Goal: Task Accomplishment & Management: Manage account settings

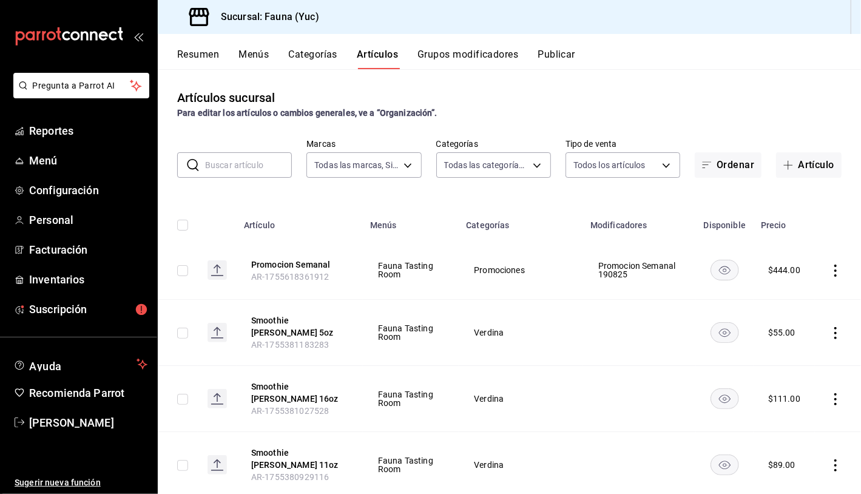
click at [245, 167] on input "text" at bounding box center [248, 165] width 87 height 24
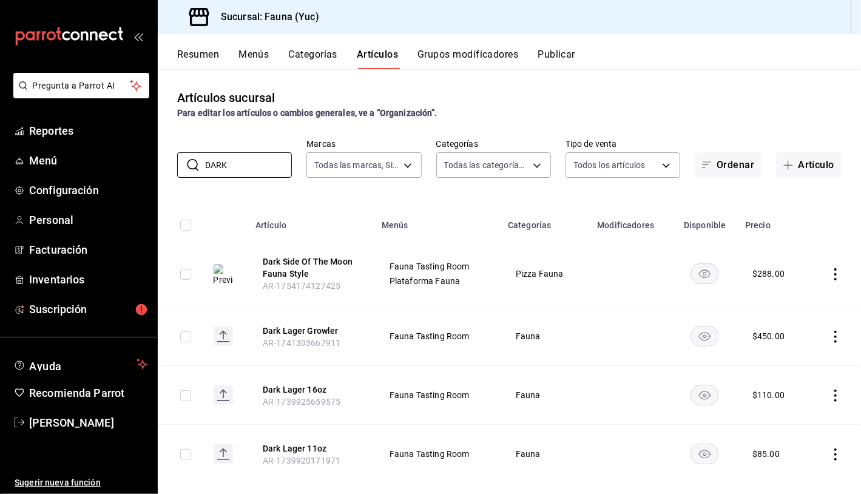
type input "DARK"
click at [832, 272] on icon "actions" at bounding box center [836, 274] width 12 height 12
click at [786, 303] on span "Editar" at bounding box center [790, 302] width 32 height 13
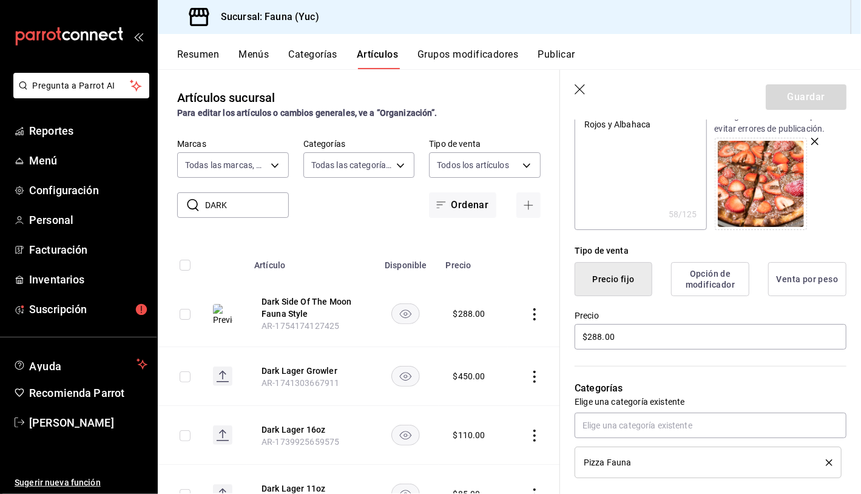
scroll to position [235, 0]
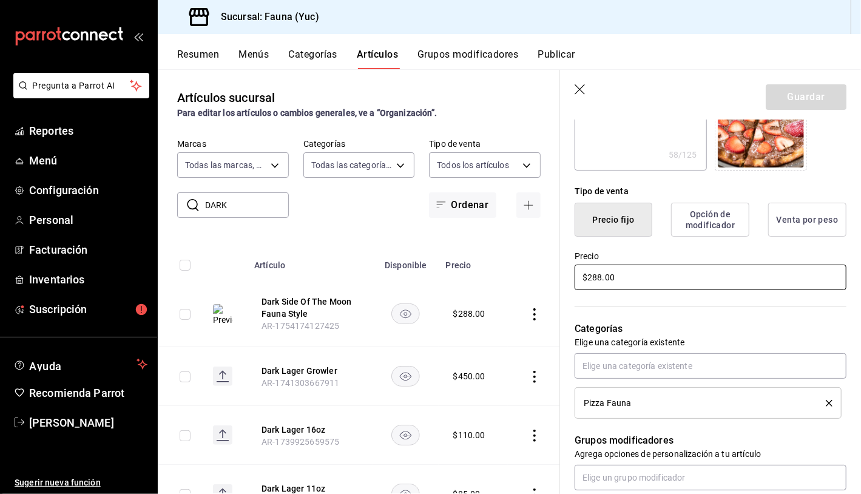
click at [600, 276] on input "$288.00" at bounding box center [711, 277] width 272 height 25
type textarea "x"
type input "$28.00"
type textarea "x"
type input "$2.00"
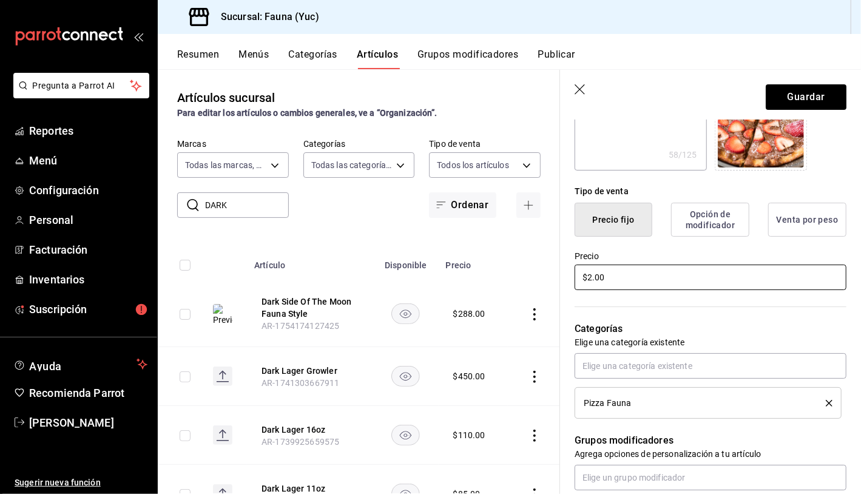
type textarea "x"
type input "$23.00"
type textarea "x"
type input "$233.00"
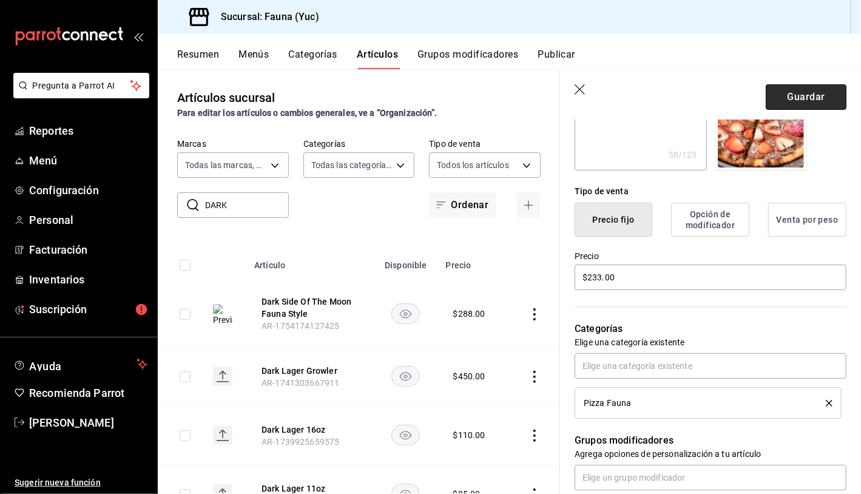
click at [788, 98] on button "Guardar" at bounding box center [806, 96] width 81 height 25
type textarea "x"
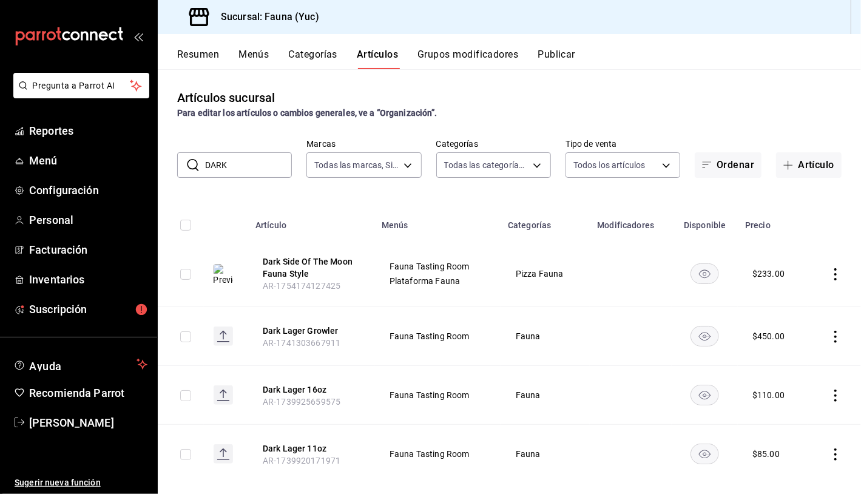
click at [830, 277] on icon "actions" at bounding box center [836, 274] width 12 height 12
click at [778, 301] on span "Editar" at bounding box center [790, 302] width 32 height 13
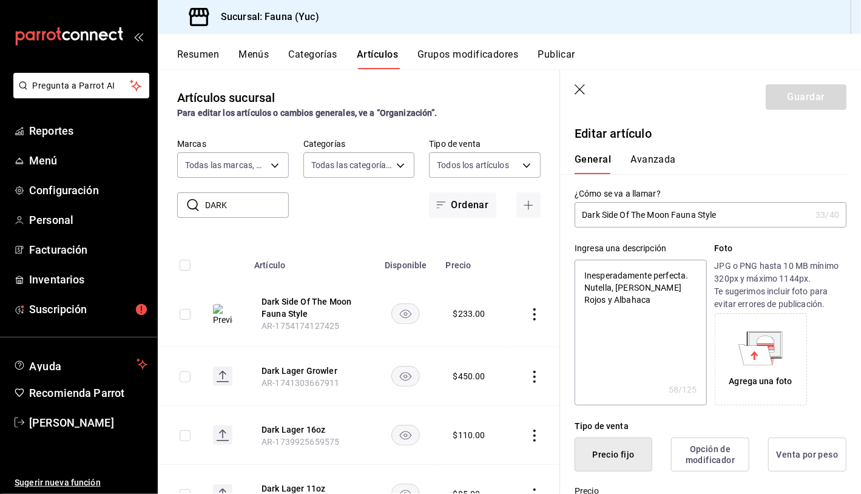
type textarea "x"
type input "$233.00"
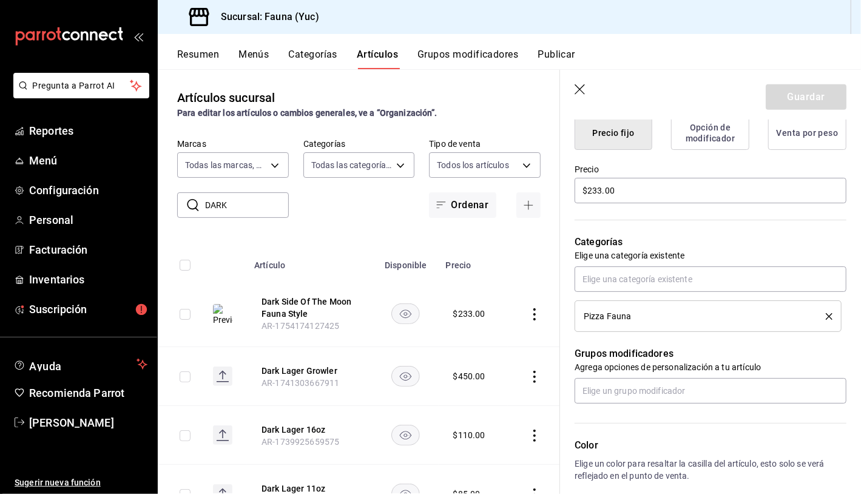
scroll to position [330, 0]
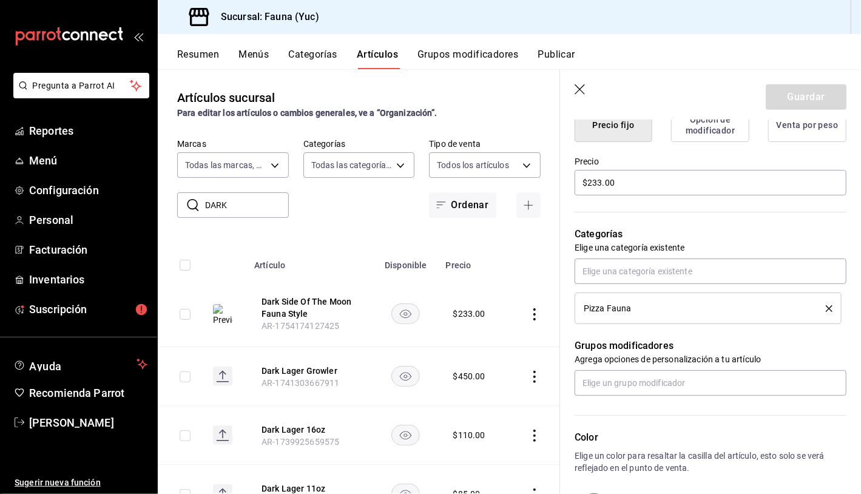
click at [817, 305] on button "delete" at bounding box center [824, 308] width 15 height 7
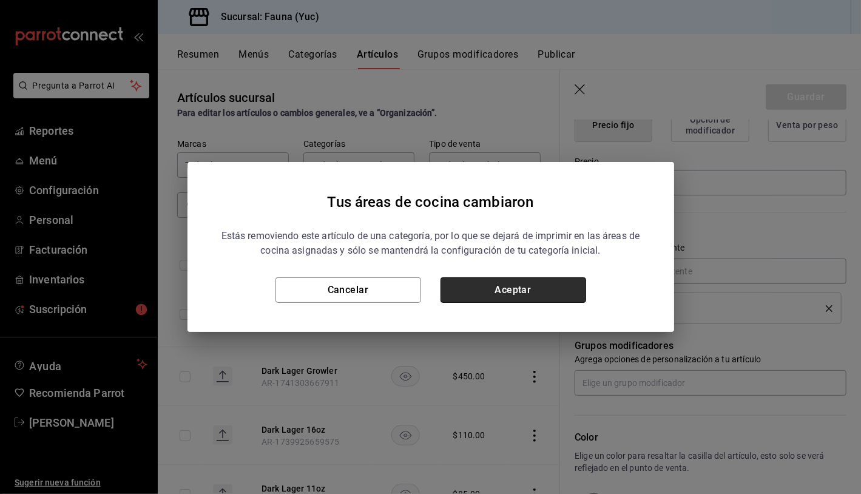
click at [499, 288] on button "Aceptar" at bounding box center [514, 289] width 146 height 25
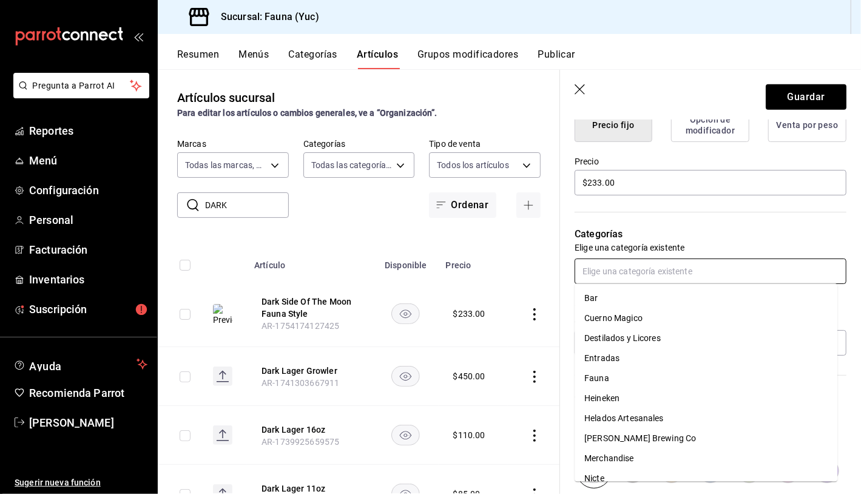
click at [726, 271] on input "text" at bounding box center [711, 271] width 272 height 25
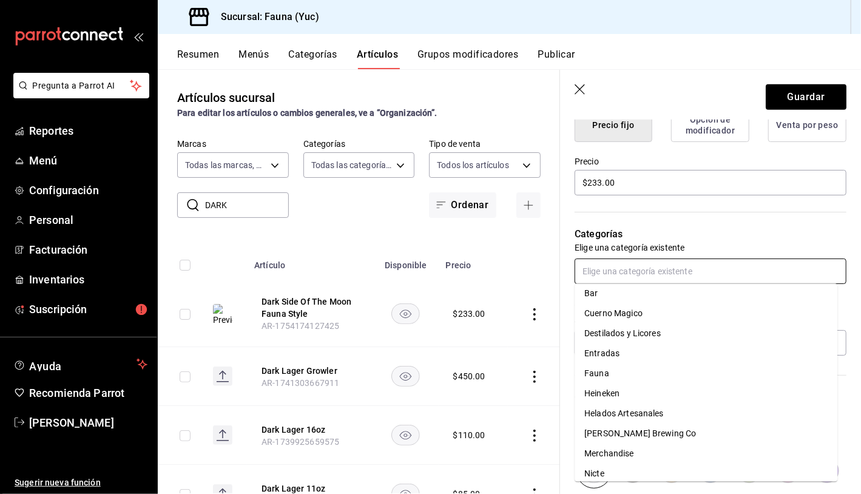
scroll to position [0, 0]
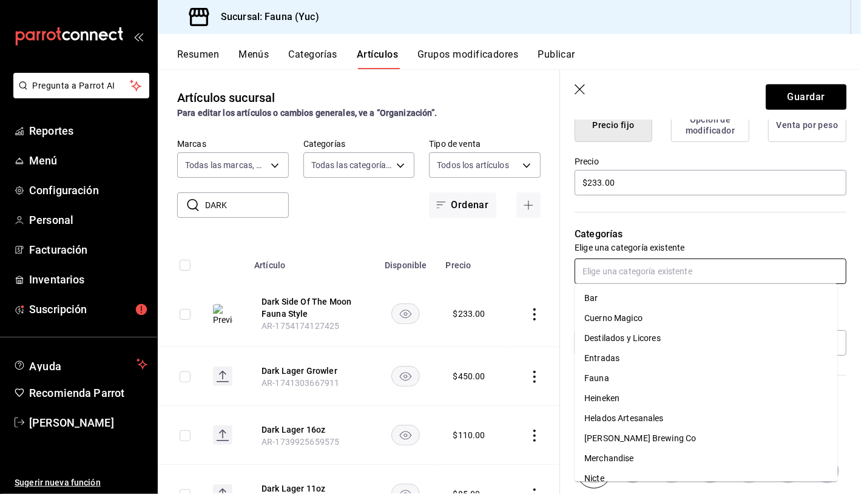
click at [677, 374] on li "Fauna" at bounding box center [706, 378] width 263 height 20
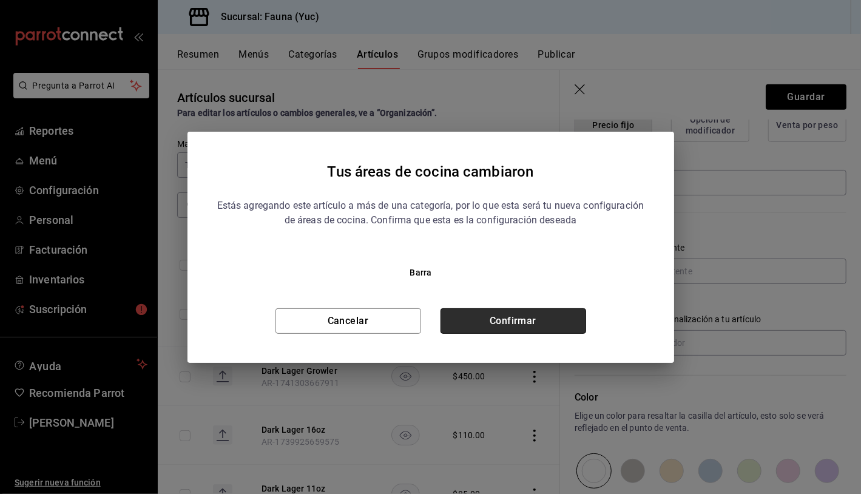
click at [506, 325] on button "Confirmar" at bounding box center [514, 320] width 146 height 25
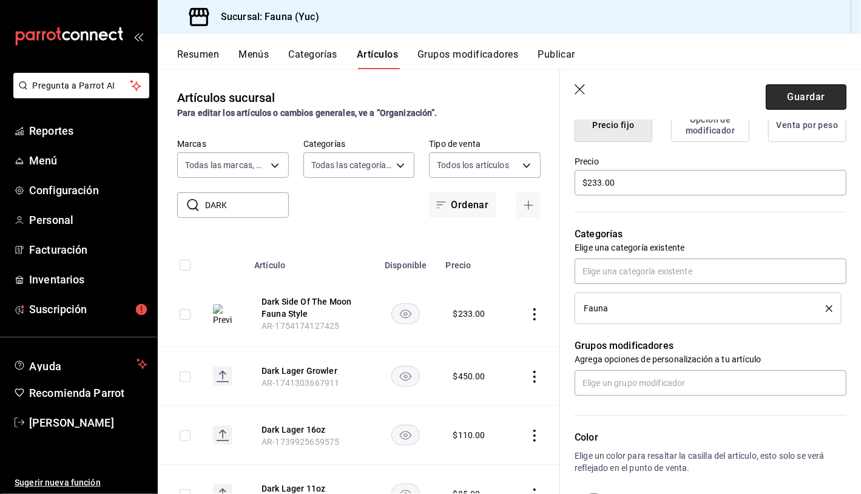
click at [799, 105] on button "Guardar" at bounding box center [806, 96] width 81 height 25
type textarea "x"
